Goal: Task Accomplishment & Management: Use online tool/utility

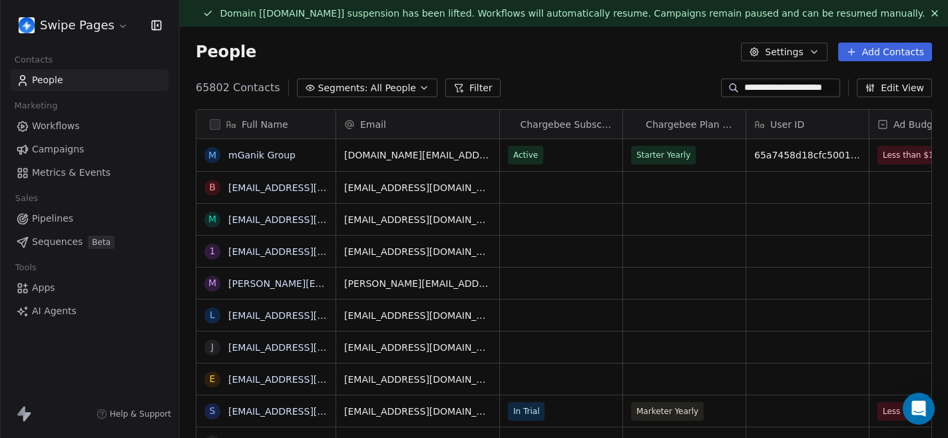
scroll to position [386, 768]
click at [261, 158] on link "mGanik Group" at bounding box center [261, 155] width 67 height 11
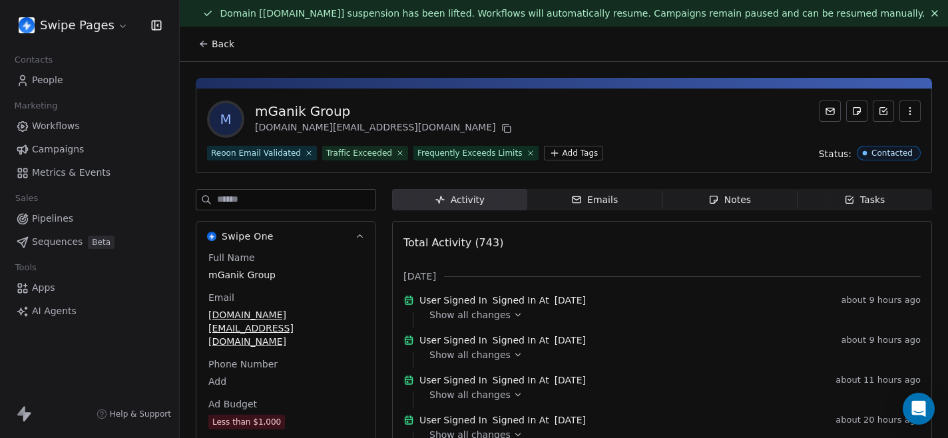
click at [776, 200] on span "Notes Notes" at bounding box center [730, 199] width 135 height 21
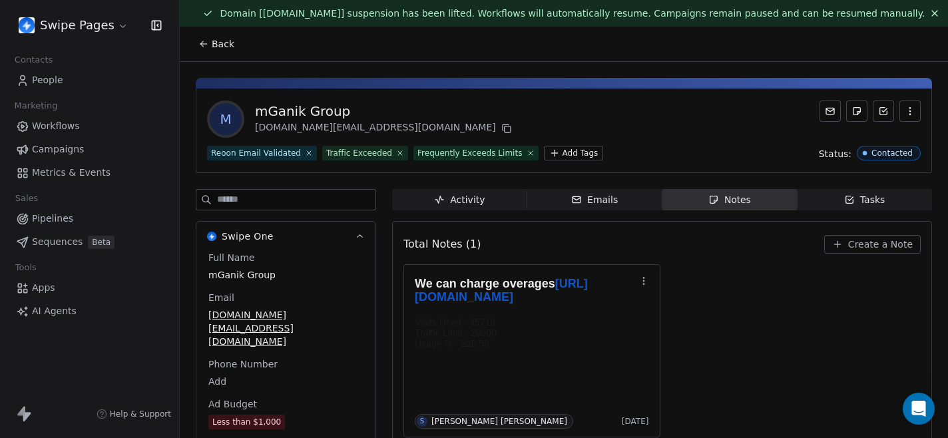
click at [872, 244] on span "Create a Note" at bounding box center [880, 244] width 65 height 13
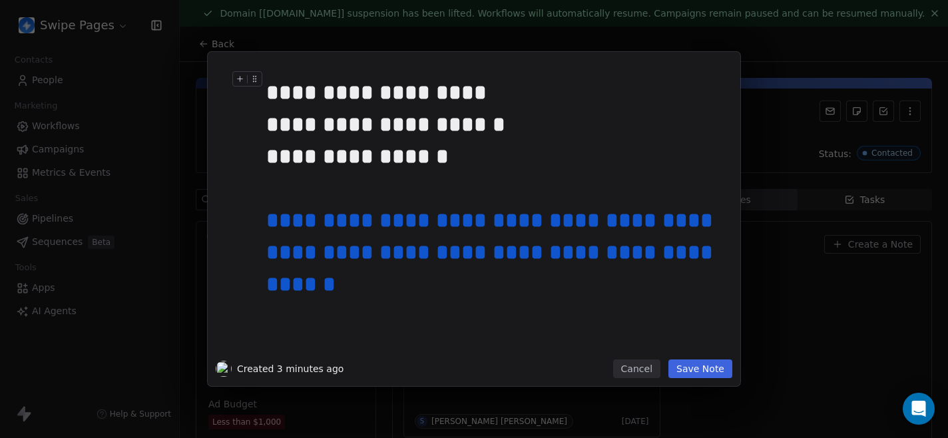
click at [712, 364] on button "Save Note" at bounding box center [701, 369] width 64 height 19
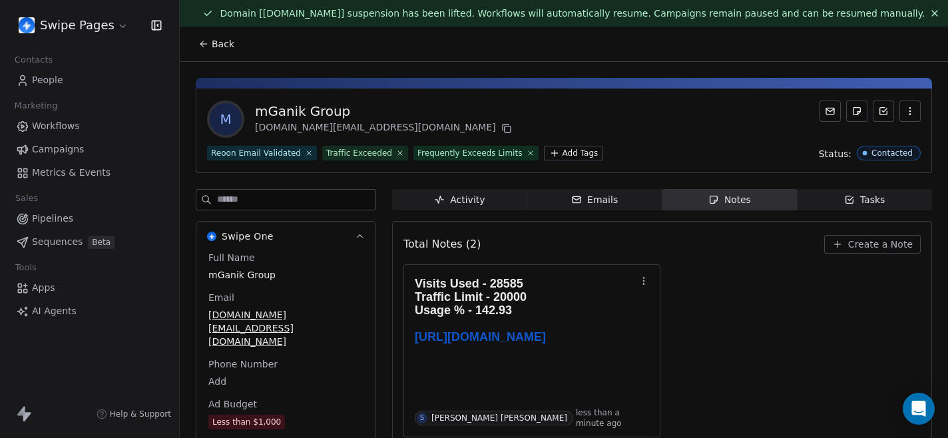
click at [229, 45] on span "Back" at bounding box center [223, 43] width 23 height 13
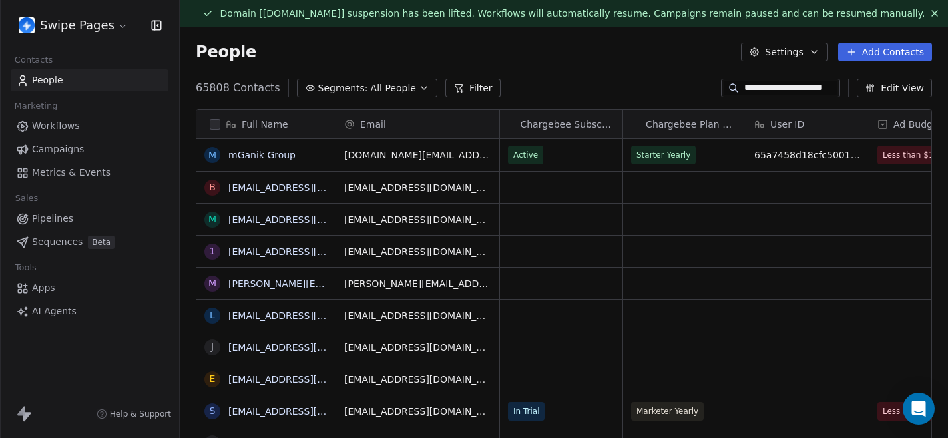
scroll to position [386, 768]
drag, startPoint x: 735, startPoint y: 90, endPoint x: 884, endPoint y: 187, distance: 177.5
click at [884, 187] on section "**********" at bounding box center [564, 246] width 768 height 438
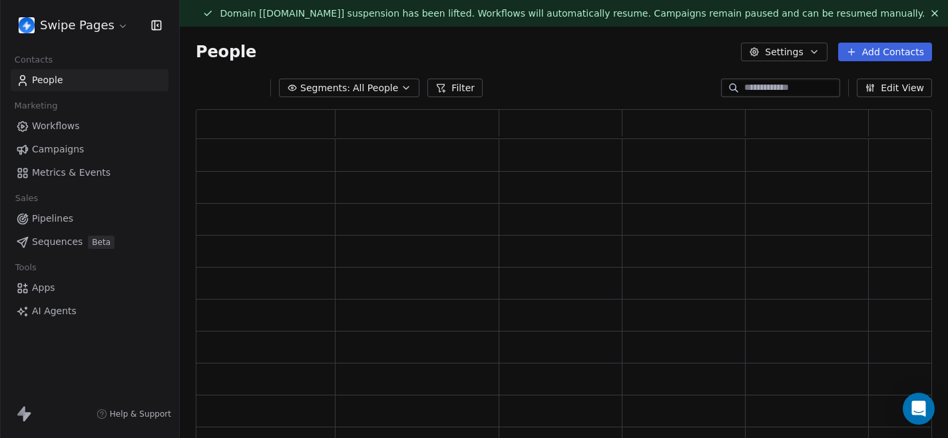
scroll to position [354, 736]
paste input "**********"
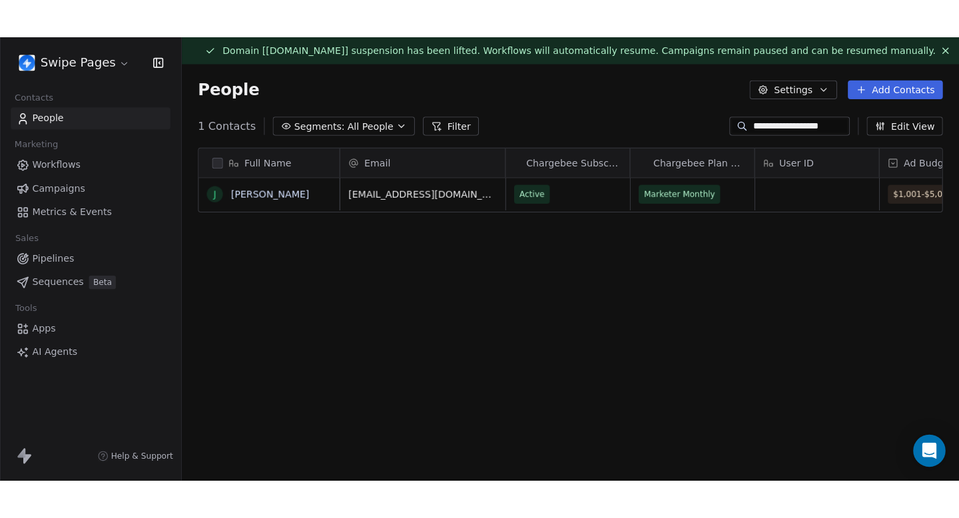
scroll to position [386, 768]
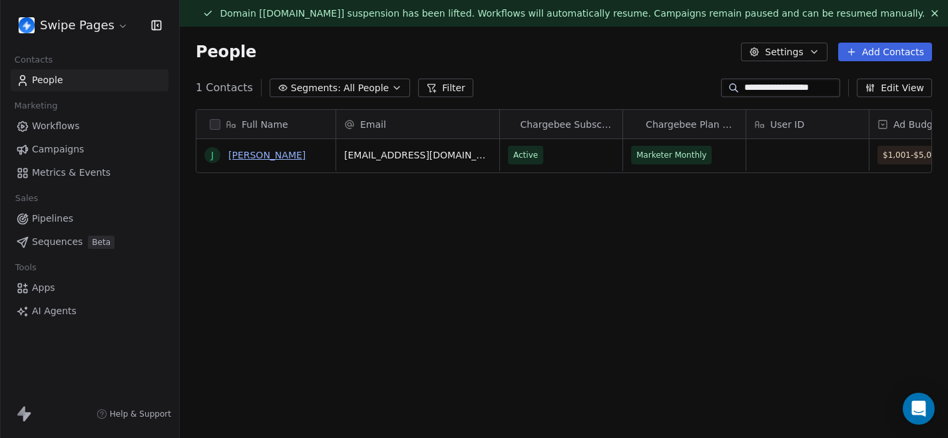
type input "**********"
click at [286, 160] on link "[PERSON_NAME]" at bounding box center [266, 155] width 77 height 11
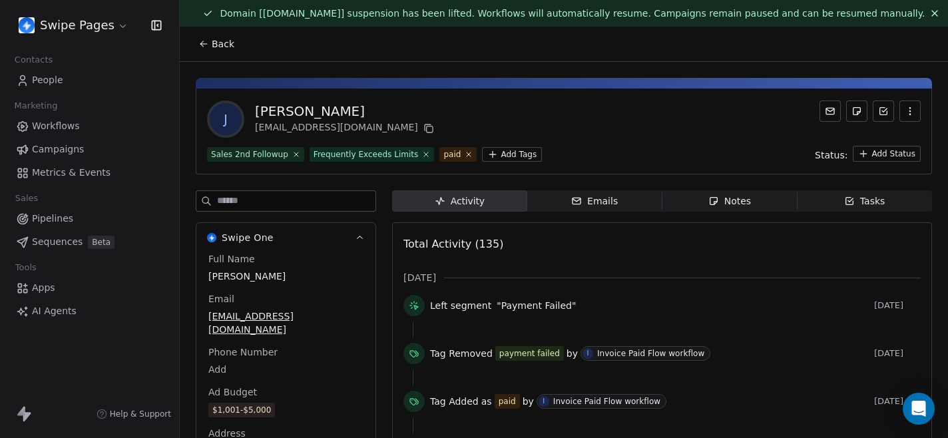
click at [762, 204] on span "Notes Notes" at bounding box center [730, 200] width 135 height 21
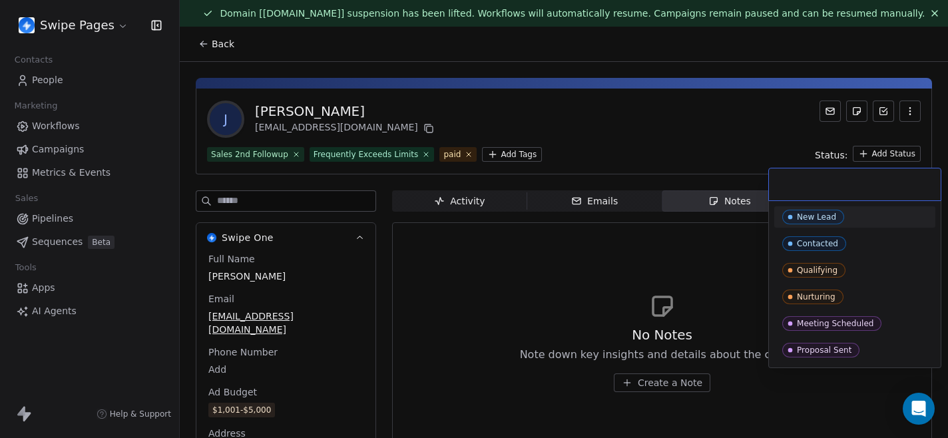
click at [882, 152] on html "Swipe Pages Contacts People Marketing Workflows Campaigns Metrics & Events Sale…" at bounding box center [474, 219] width 948 height 438
click at [834, 246] on div "Contacted" at bounding box center [817, 243] width 41 height 9
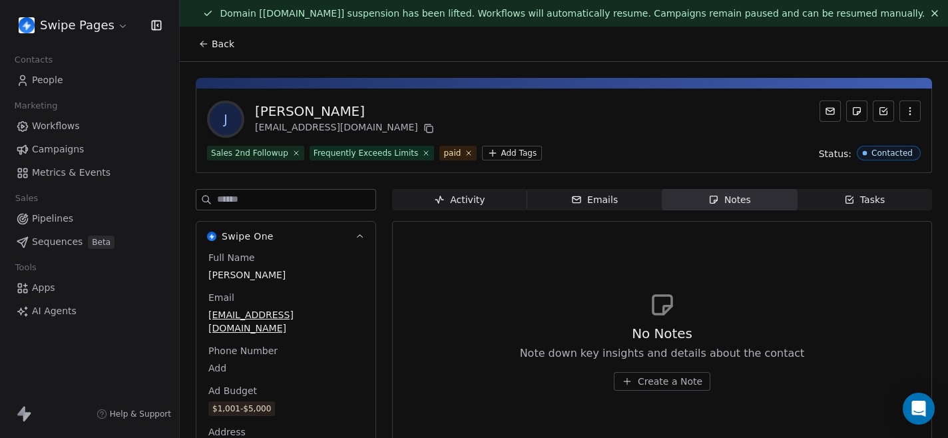
click at [669, 380] on span "Create a Note" at bounding box center [670, 381] width 65 height 13
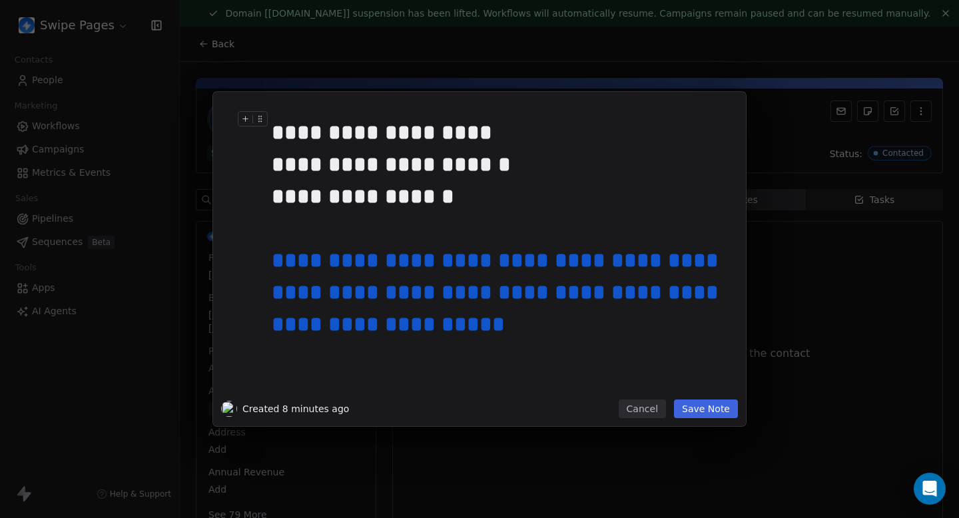
click at [726, 404] on button "Save Note" at bounding box center [706, 409] width 64 height 19
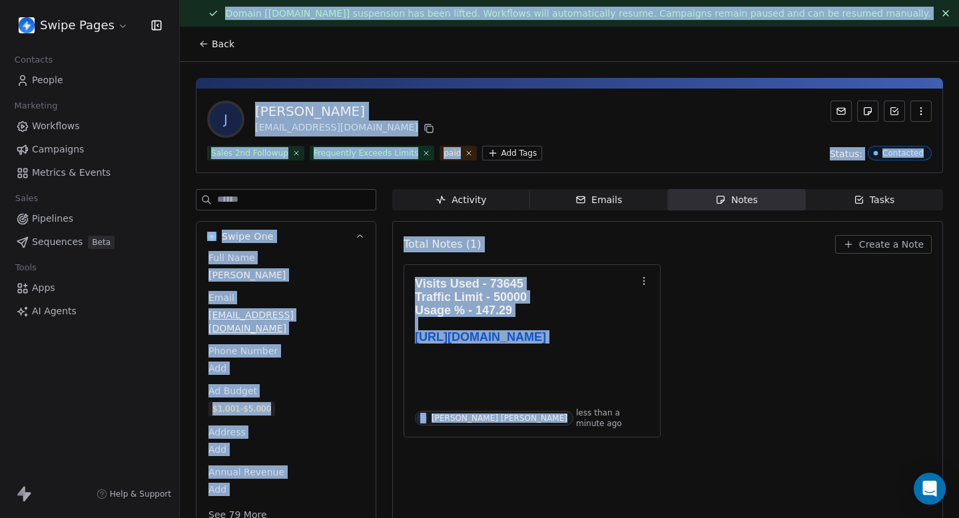
drag, startPoint x: 726, startPoint y: 404, endPoint x: 728, endPoint y: -81, distance: 485.4
click at [728, 0] on html "Swipe Pages Contacts People Marketing Workflows Campaigns Metrics & Events Sale…" at bounding box center [479, 259] width 959 height 518
